Goal: Check status

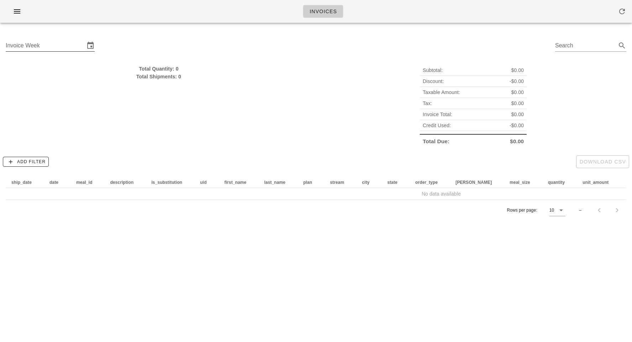
click at [52, 41] on input "Invoice Week" at bounding box center [45, 45] width 79 height 11
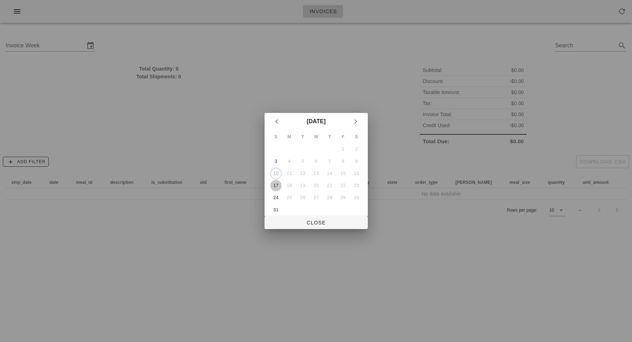
click at [277, 184] on div "17" at bounding box center [275, 185] width 11 height 5
click at [310, 217] on button "Close" at bounding box center [316, 222] width 103 height 13
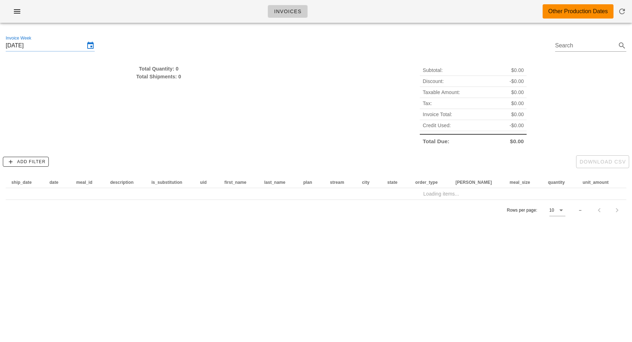
click at [160, 67] on div "Total Quantity: 0" at bounding box center [159, 69] width 306 height 8
drag, startPoint x: 160, startPoint y: 67, endPoint x: 160, endPoint y: 77, distance: 10.3
click at [160, 77] on div "Total Quantity: 0 Total Shipments: 0" at bounding box center [159, 73] width 306 height 16
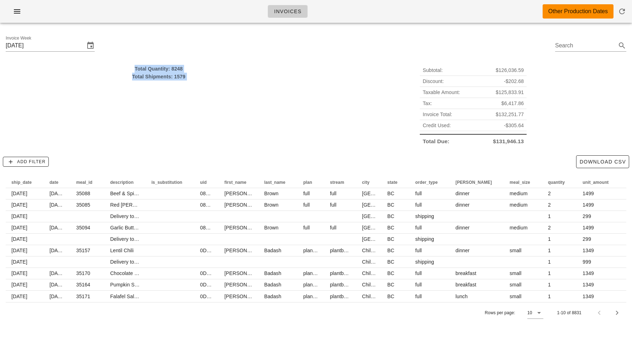
click at [160, 77] on div "Total Shipments: 1579" at bounding box center [159, 77] width 306 height 8
drag, startPoint x: 160, startPoint y: 77, endPoint x: 160, endPoint y: 56, distance: 20.6
click at [160, 56] on div "Invoice Week [DATE] Search Total Quantity: 8248 Total Shipments: 1579 Subtotal:…" at bounding box center [316, 178] width 632 height 300
click at [160, 56] on div "Invoice Week [DATE] Search" at bounding box center [316, 46] width 632 height 36
type input "[DATE]"
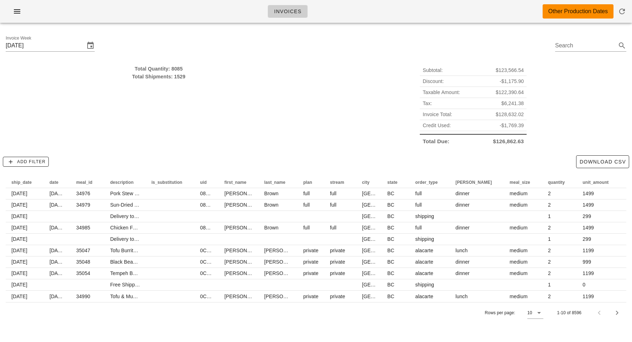
click at [406, 11] on div "Invoices Other Production Dates" at bounding box center [316, 11] width 632 height 23
